Goal: Navigation & Orientation: Find specific page/section

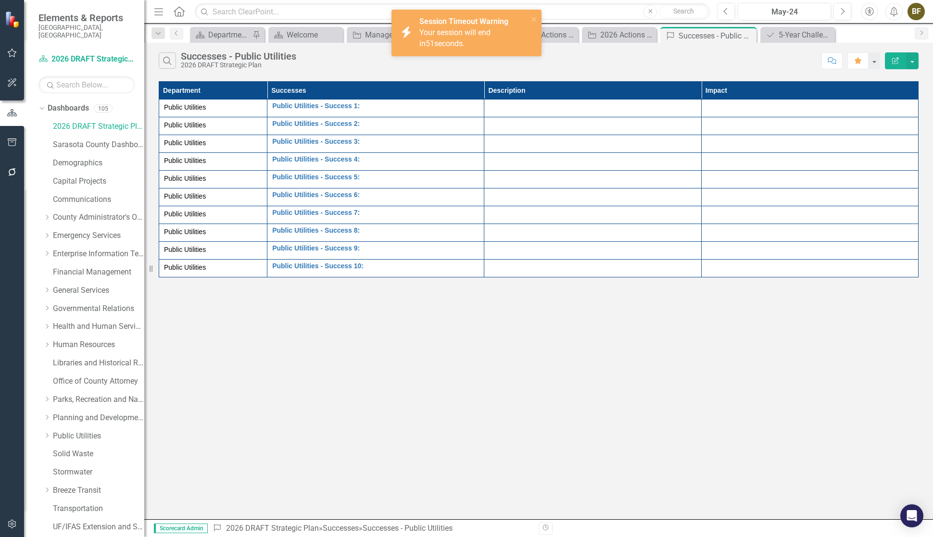
scroll to position [65, 0]
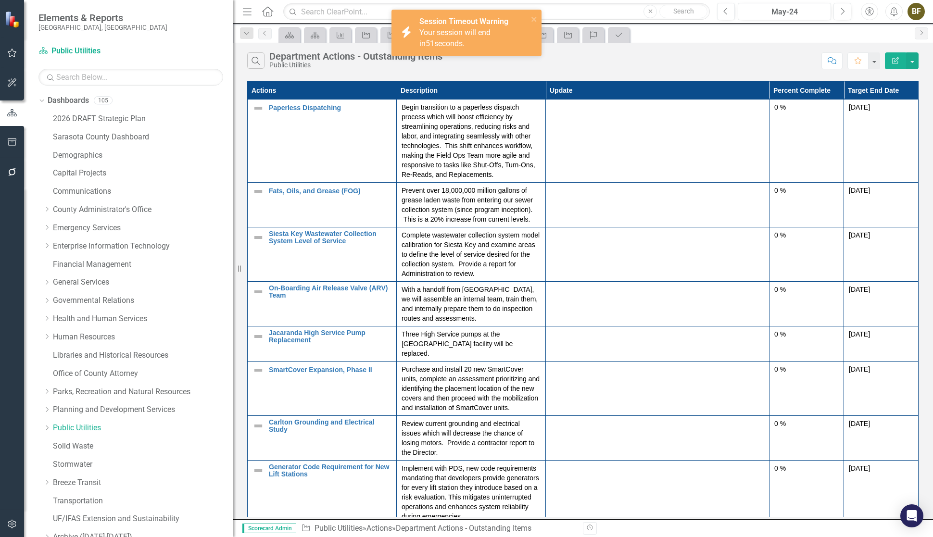
scroll to position [135, 0]
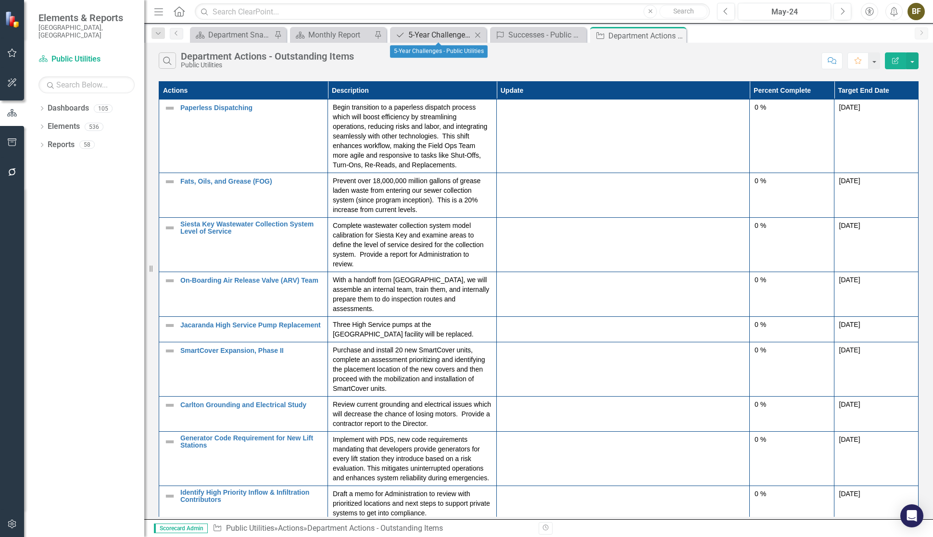
click at [426, 38] on div "5-Year Challenges - Public Utilities" at bounding box center [439, 35] width 63 height 12
